Goal: Task Accomplishment & Management: Complete application form

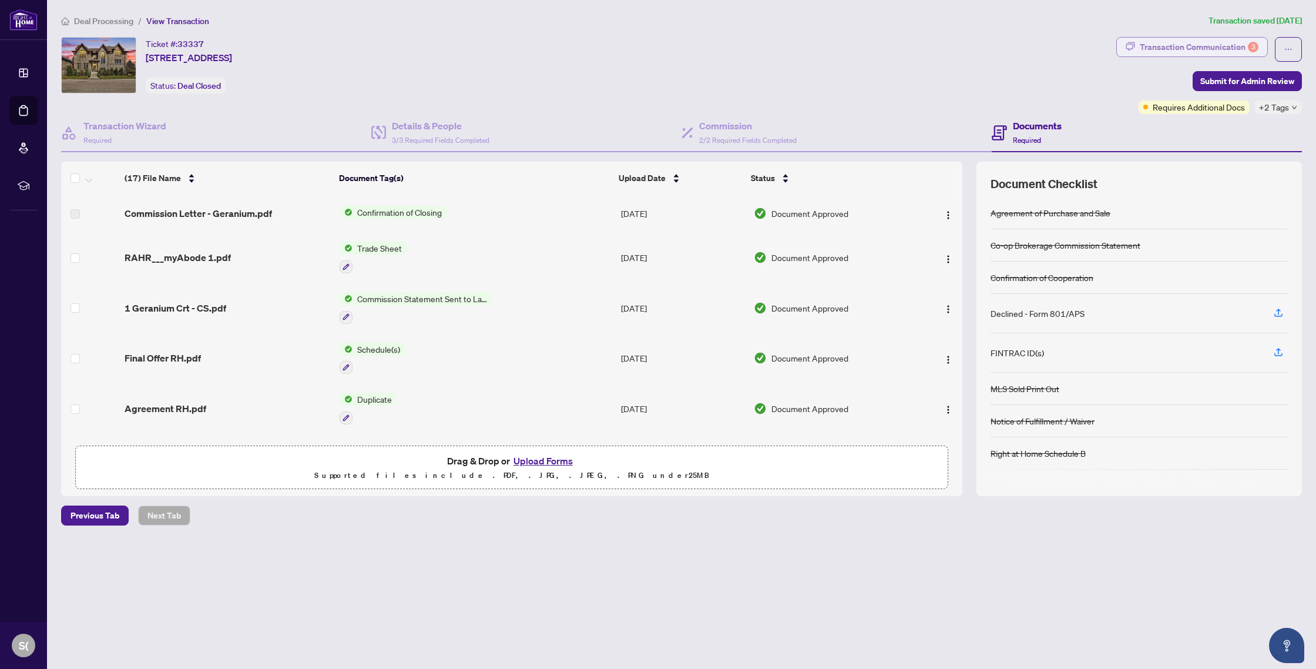
click at [1174, 46] on div "Transaction Communication 3" at bounding box center [1199, 47] width 119 height 19
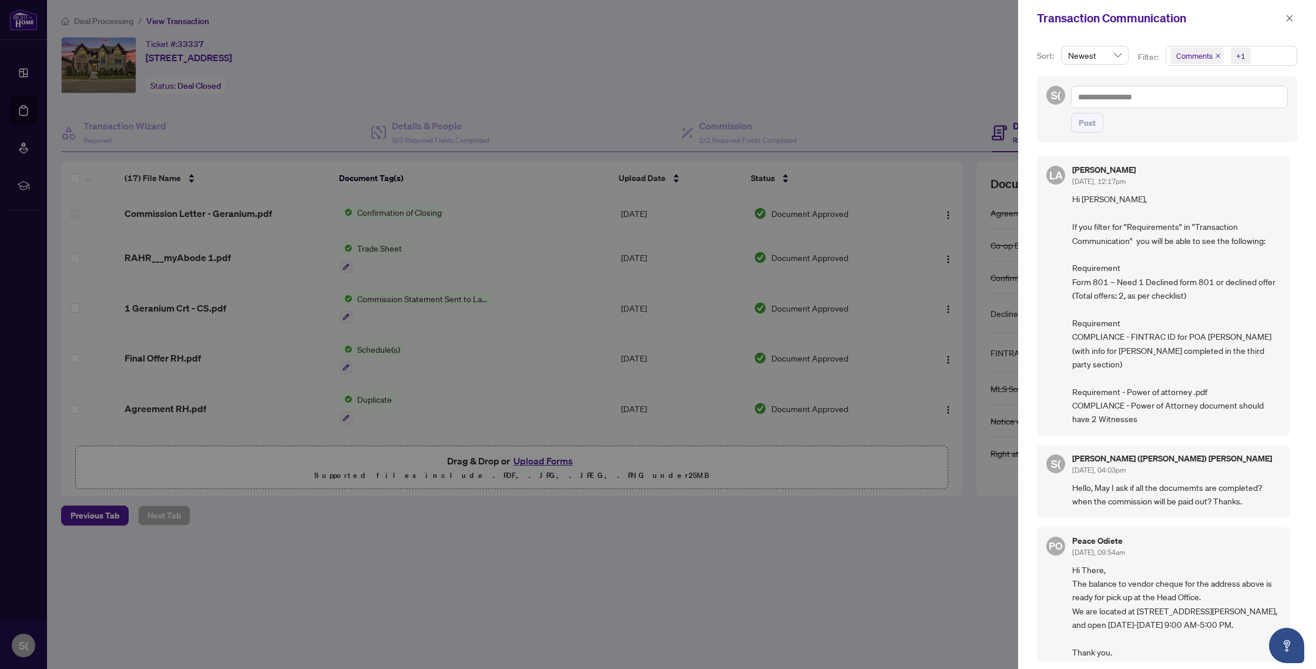
drag, startPoint x: 1074, startPoint y: 321, endPoint x: 1265, endPoint y: 430, distance: 219.8
click at [1266, 432] on div "[PERSON_NAME] [DATE], 12:17pm Hi [PERSON_NAME], If you filter for "Requirements…" at bounding box center [1163, 295] width 253 height 279
copy span "Requirement COMPLIANCE - FINTRAC ID for POA [PERSON_NAME] (with info for [PERSO…"
click at [910, 395] on div at bounding box center [658, 334] width 1316 height 669
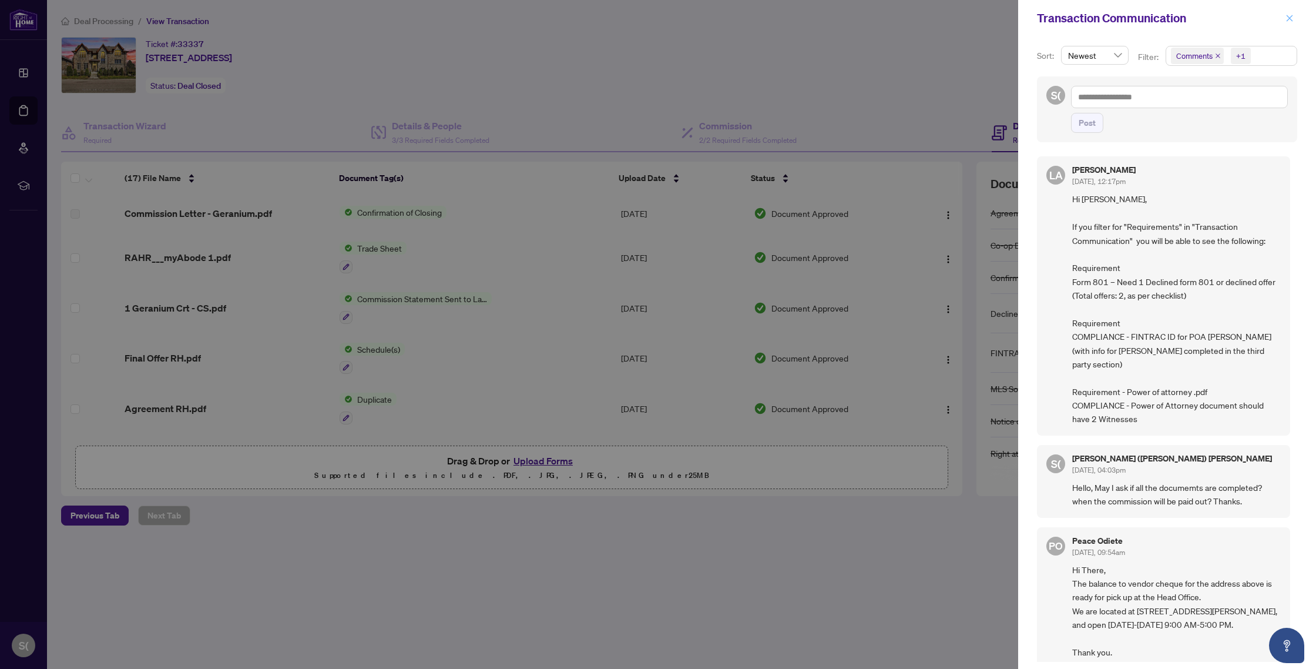
drag, startPoint x: 1292, startPoint y: 19, endPoint x: 1259, endPoint y: 31, distance: 35.1
click at [1292, 19] on icon "close" at bounding box center [1290, 18] width 8 height 8
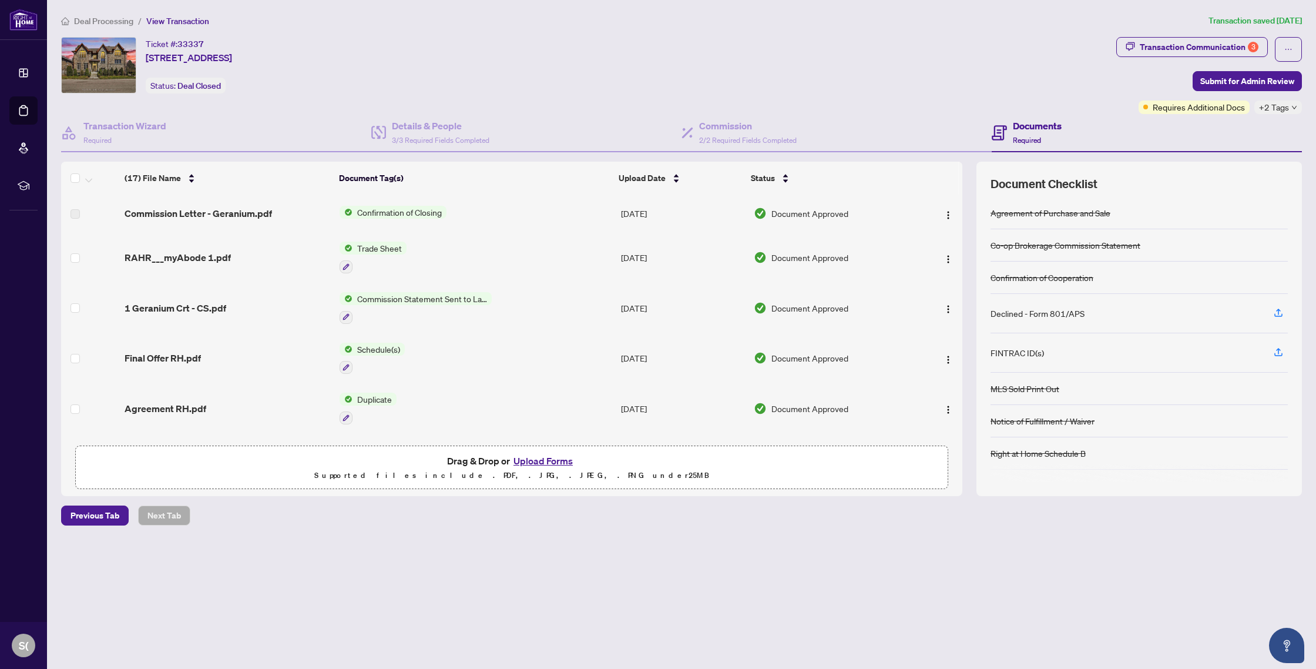
click at [546, 458] on button "Upload Forms" at bounding box center [543, 460] width 66 height 15
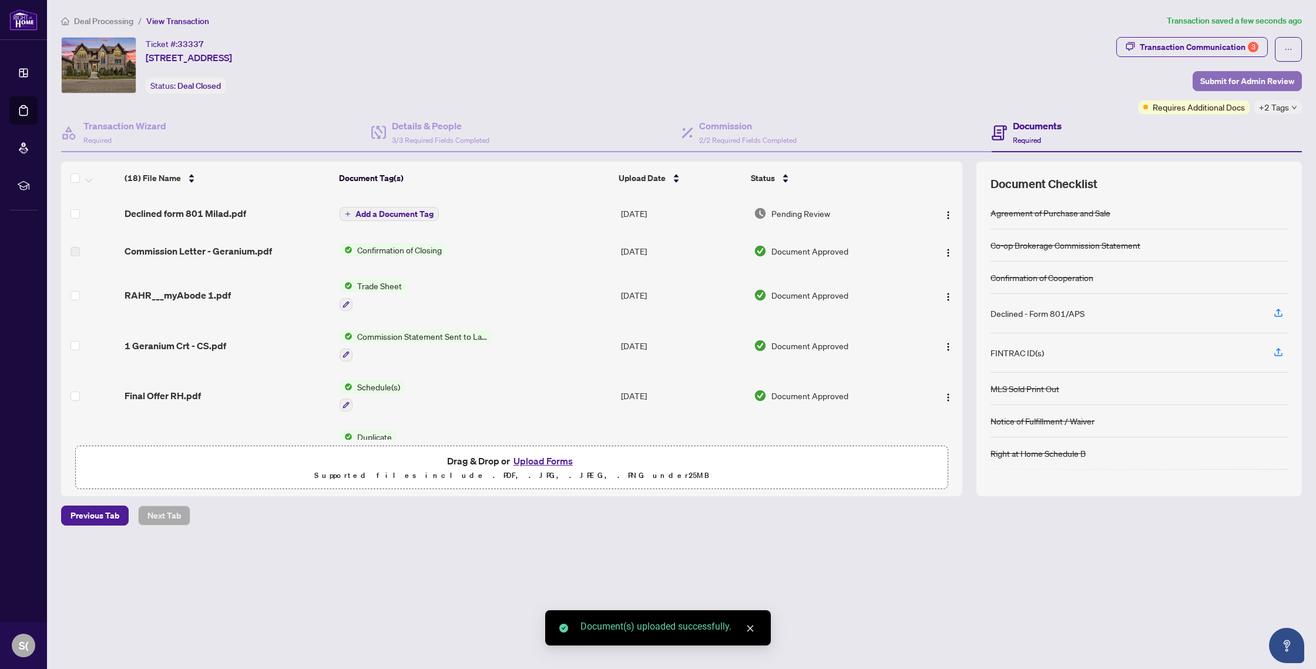
click at [1239, 80] on span "Submit for Admin Review" at bounding box center [1248, 81] width 94 height 19
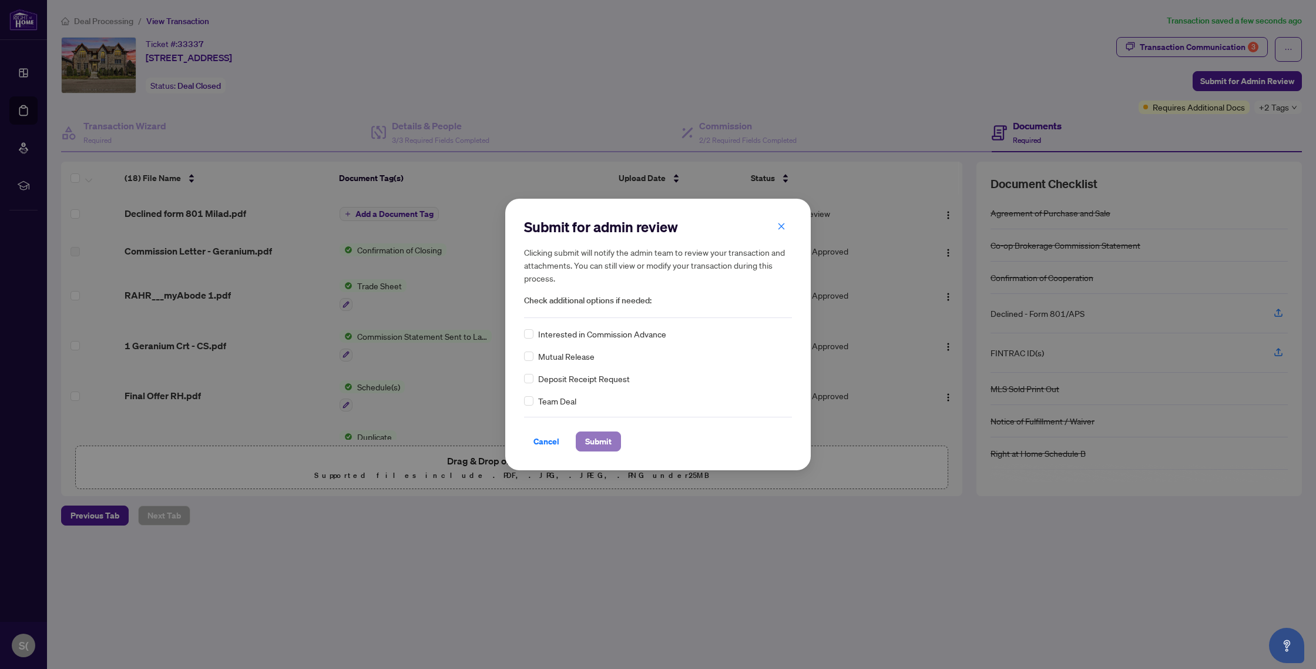
click at [602, 443] on span "Submit" at bounding box center [598, 441] width 26 height 19
